Goal: Task Accomplishment & Management: Use online tool/utility

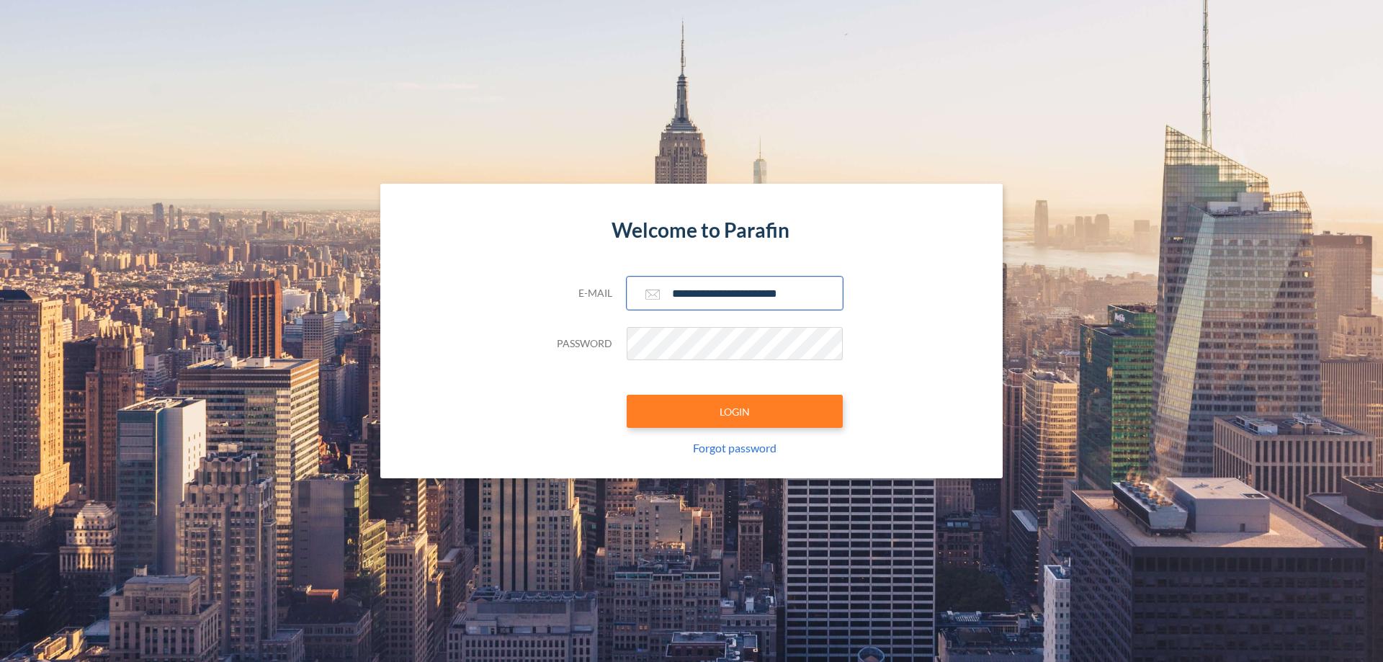
type input "**********"
click at [735, 411] on button "LOGIN" at bounding box center [735, 411] width 216 height 33
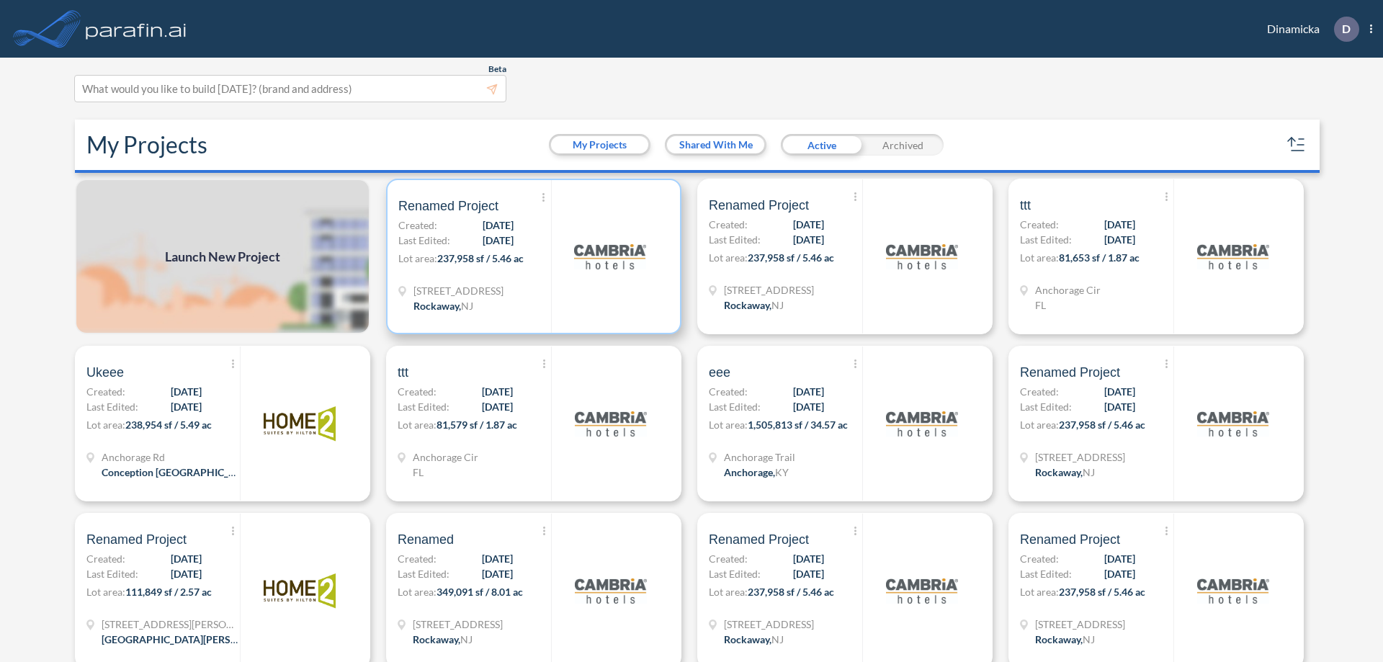
scroll to position [4, 0]
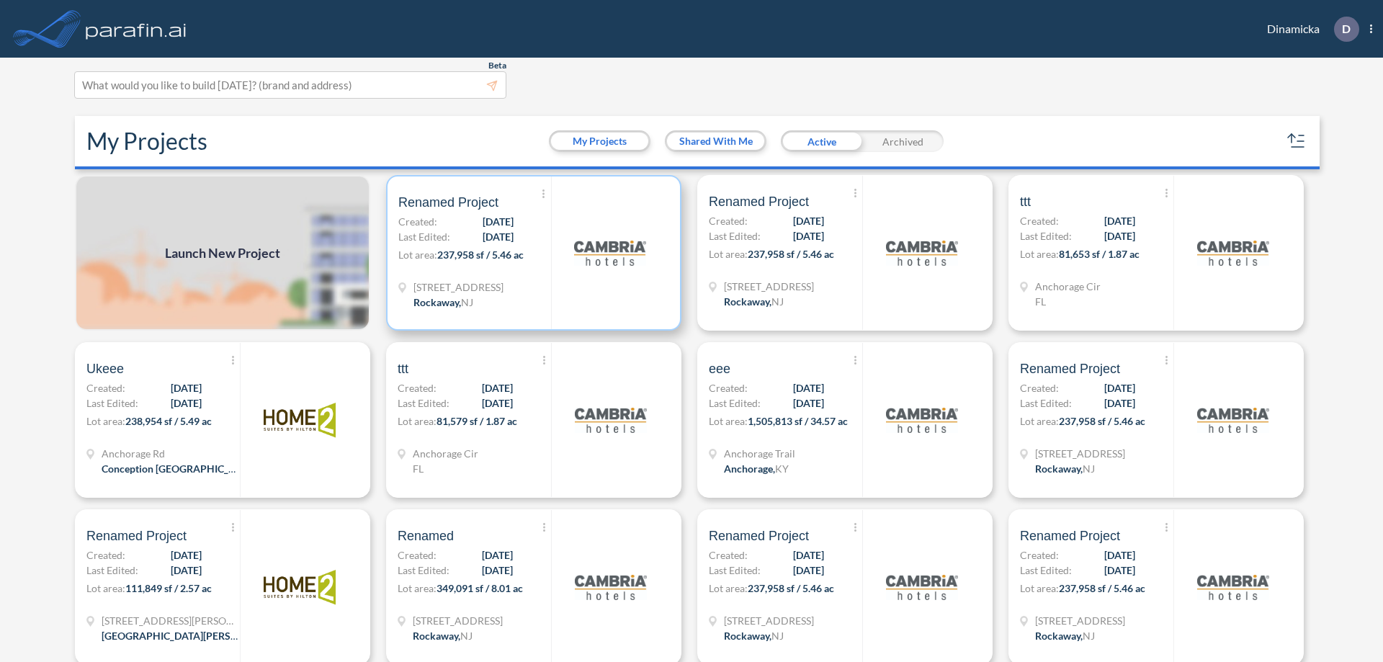
click at [531, 253] on p "Lot area: 237,958 sf / 5.46 ac" at bounding box center [474, 257] width 153 height 21
